Goal: Entertainment & Leisure: Consume media (video, audio)

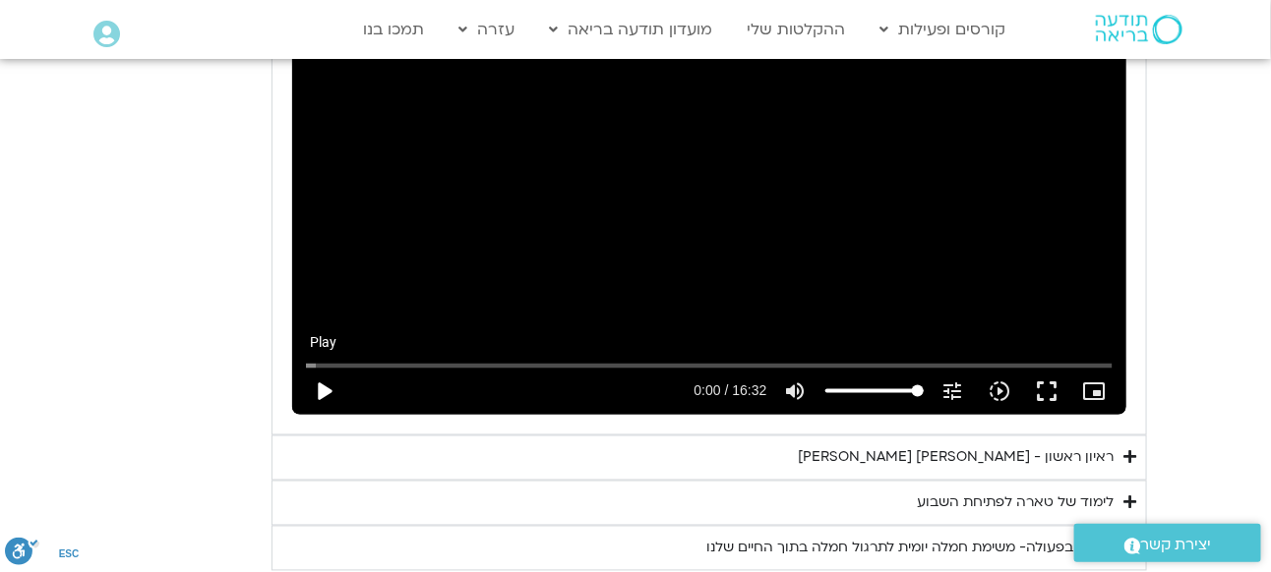
click at [325, 368] on button "play_arrow" at bounding box center [323, 391] width 47 height 47
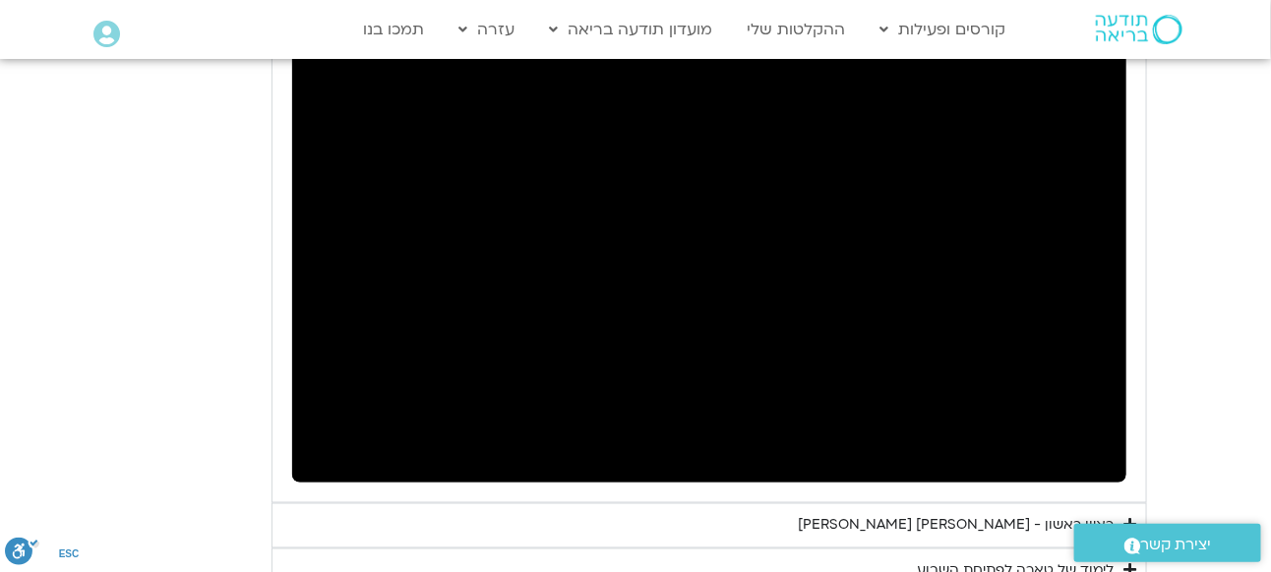
scroll to position [3083, 0]
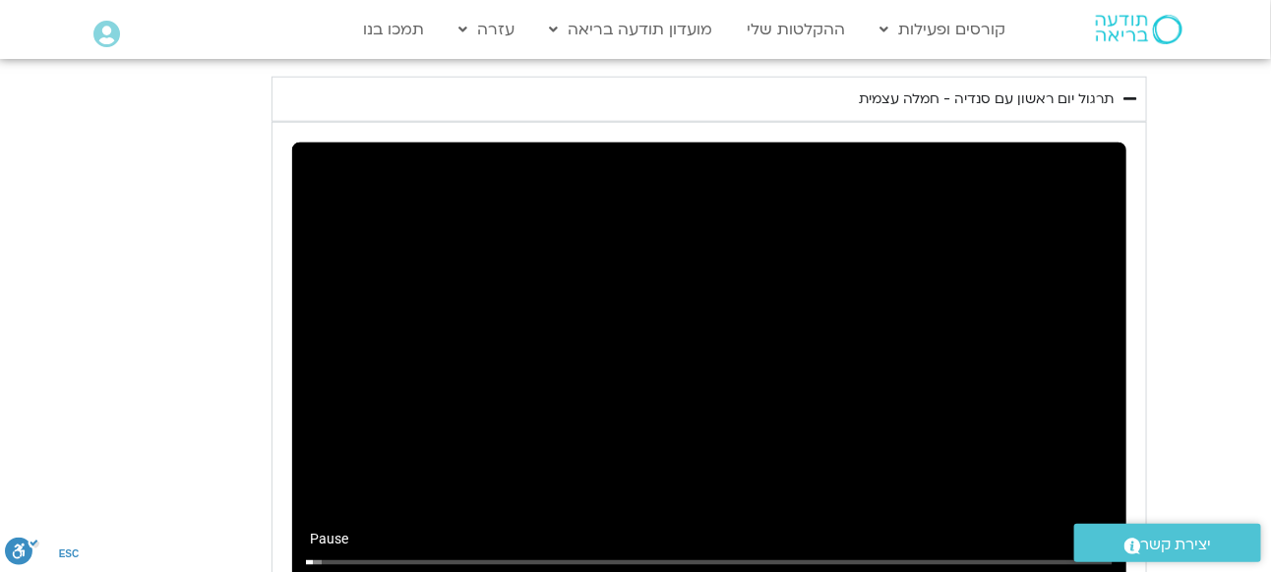
type input "8.941845"
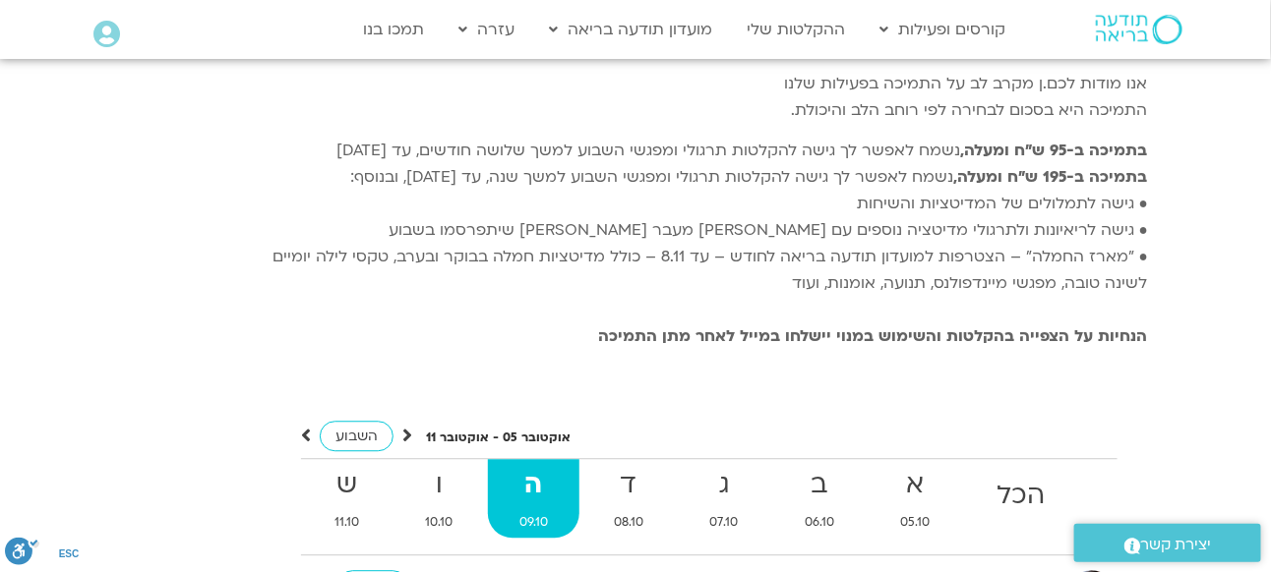
scroll to position [4165, 0]
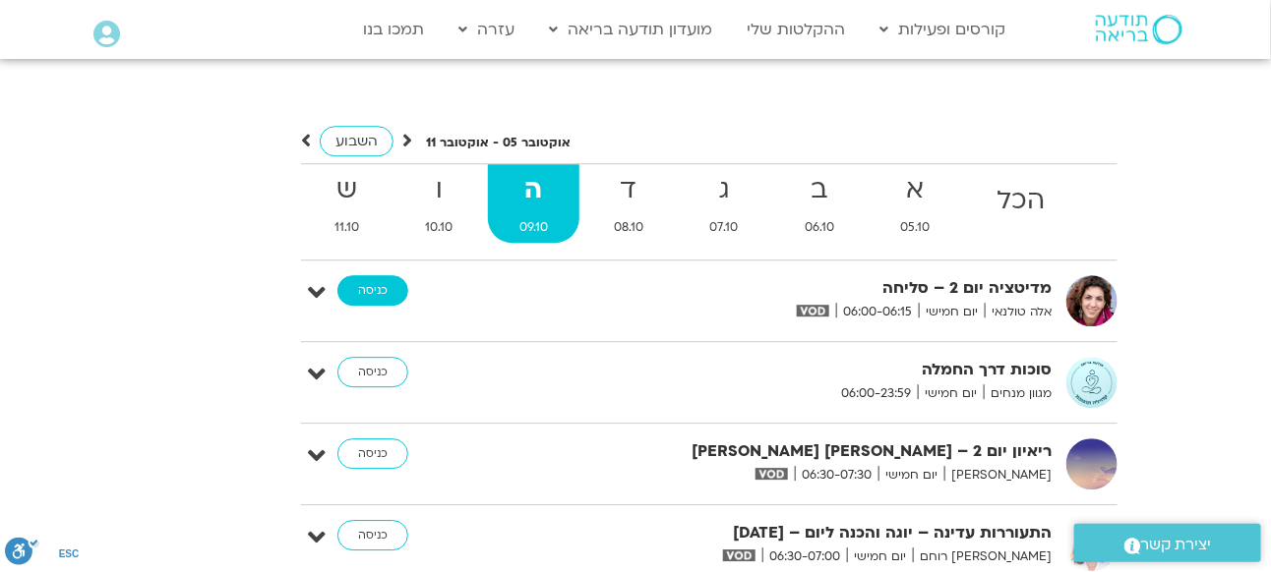
click at [365, 275] on link "כניסה" at bounding box center [372, 290] width 71 height 31
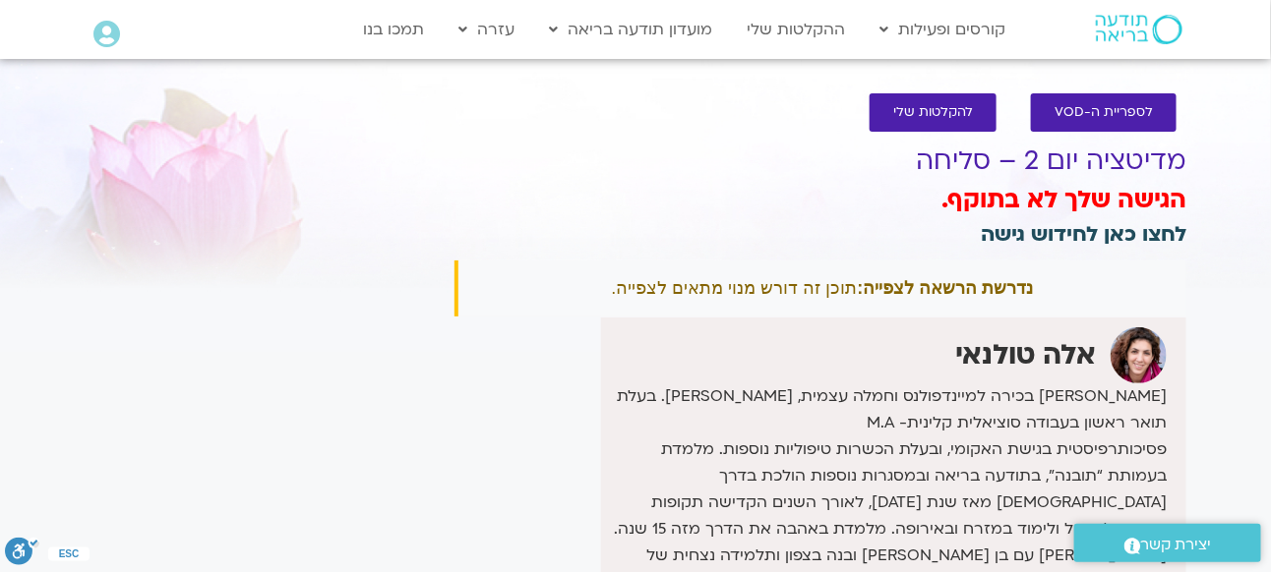
click at [1043, 238] on link "לחצו כאן לחידוש גישה" at bounding box center [1084, 234] width 206 height 29
click at [936, 113] on span "להקלטות שלי" at bounding box center [933, 112] width 80 height 15
click at [1049, 232] on link "לחצו כאן לחידוש גישה" at bounding box center [1084, 234] width 206 height 29
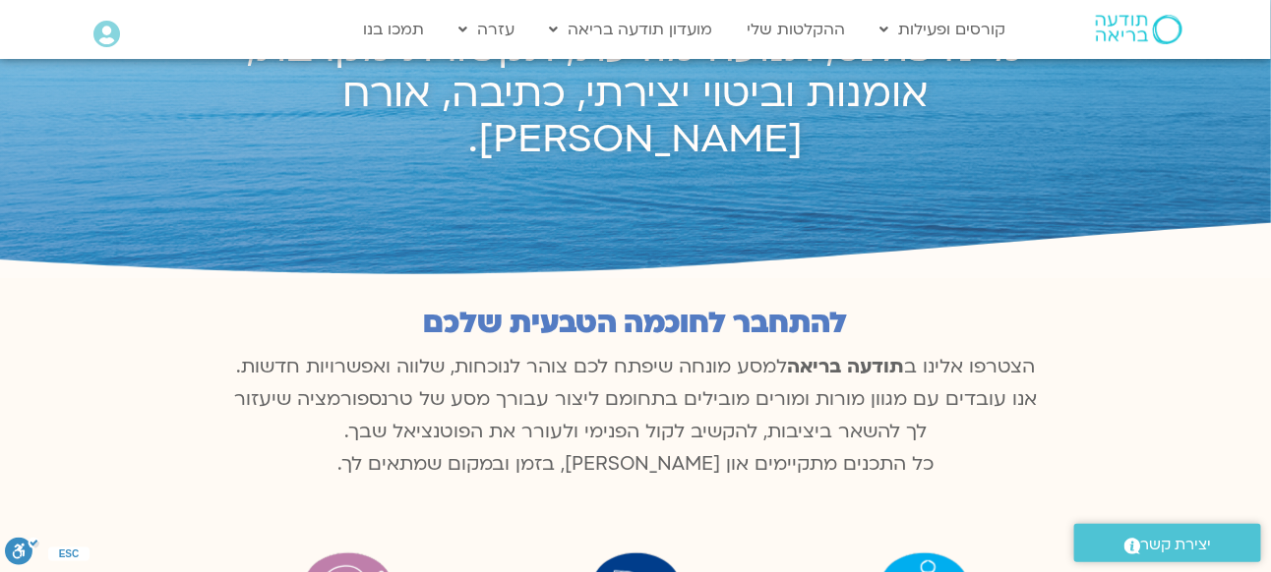
scroll to position [295, 0]
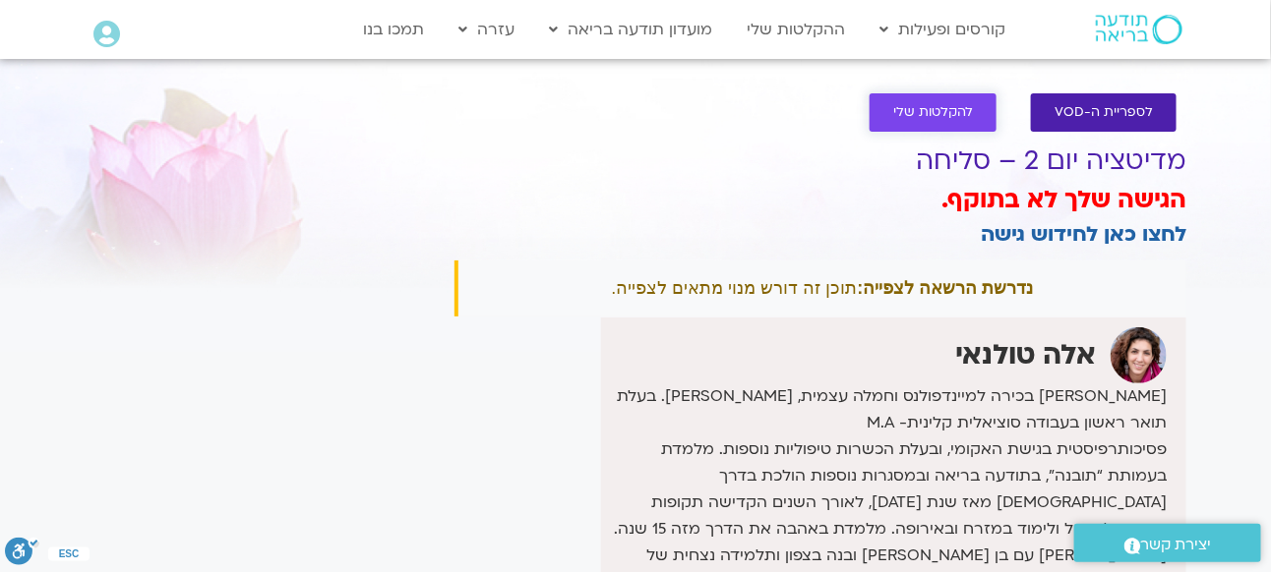
click at [936, 115] on span "להקלטות שלי" at bounding box center [933, 112] width 80 height 15
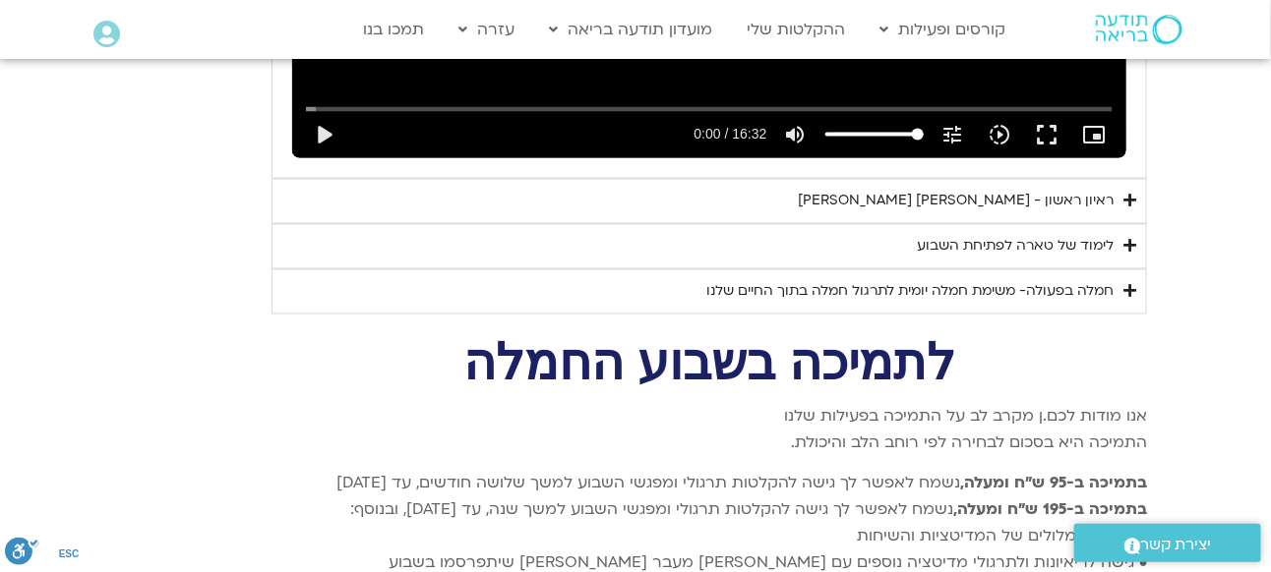
scroll to position [3476, 0]
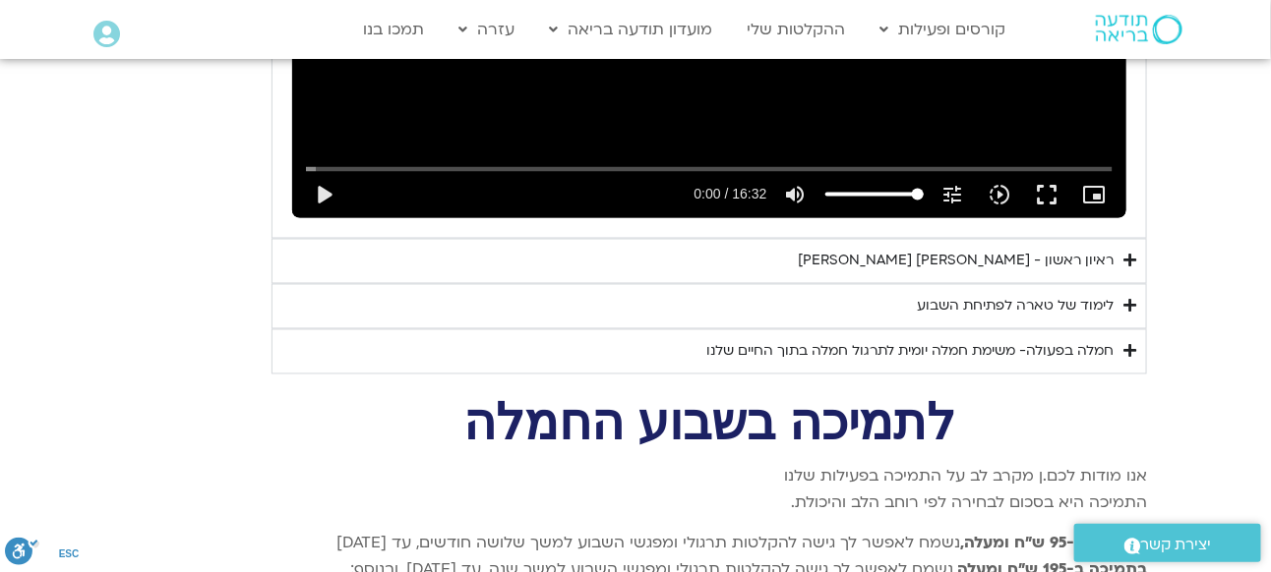
click at [1123, 254] on icon "Accordion. Open links with Enter or Space, close with Escape, and navigate with…" at bounding box center [1129, 261] width 13 height 15
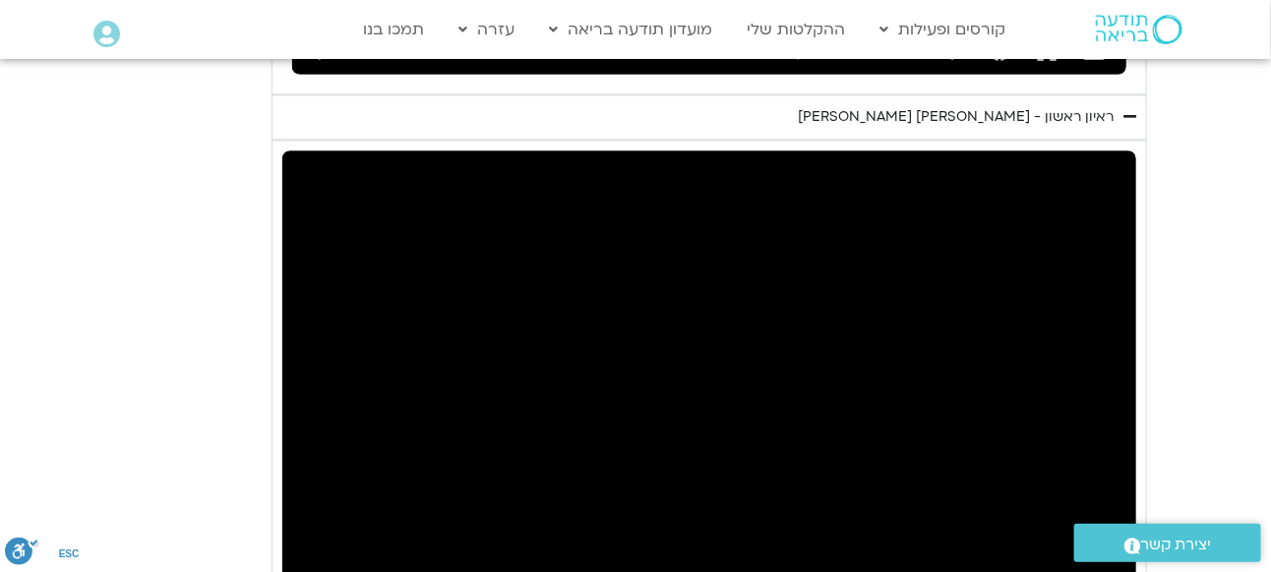
scroll to position [3771, 0]
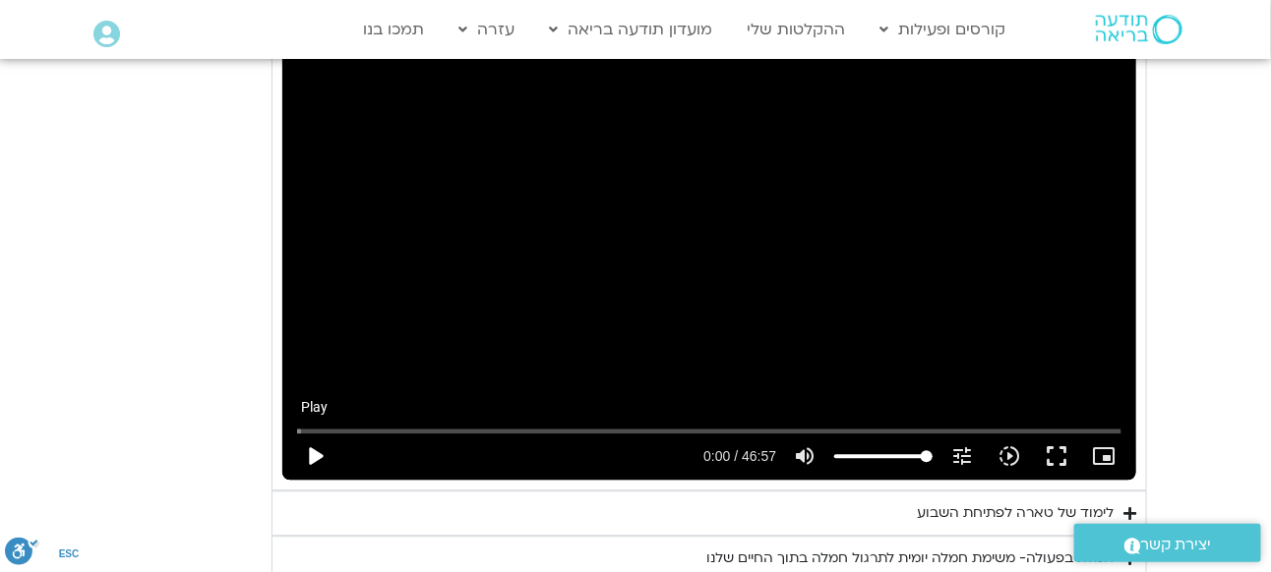
click at [323, 433] on button "play_arrow" at bounding box center [314, 456] width 47 height 47
click at [314, 433] on button "pause" at bounding box center [314, 456] width 47 height 47
type input "1.814237"
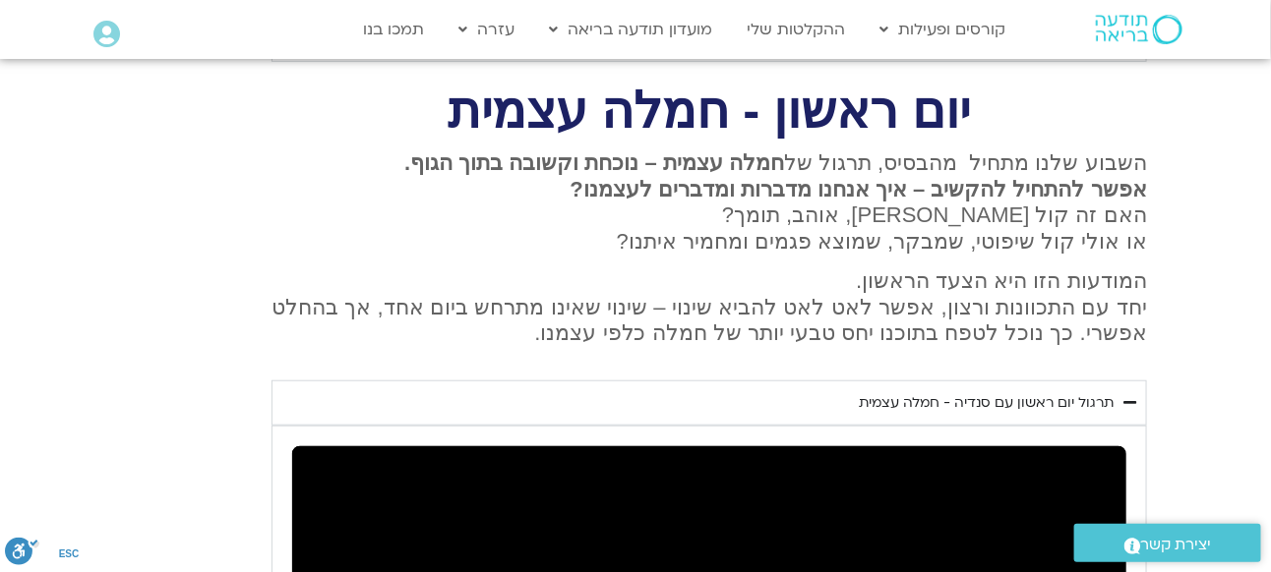
scroll to position [2689, 0]
